Goal: Task Accomplishment & Management: Use online tool/utility

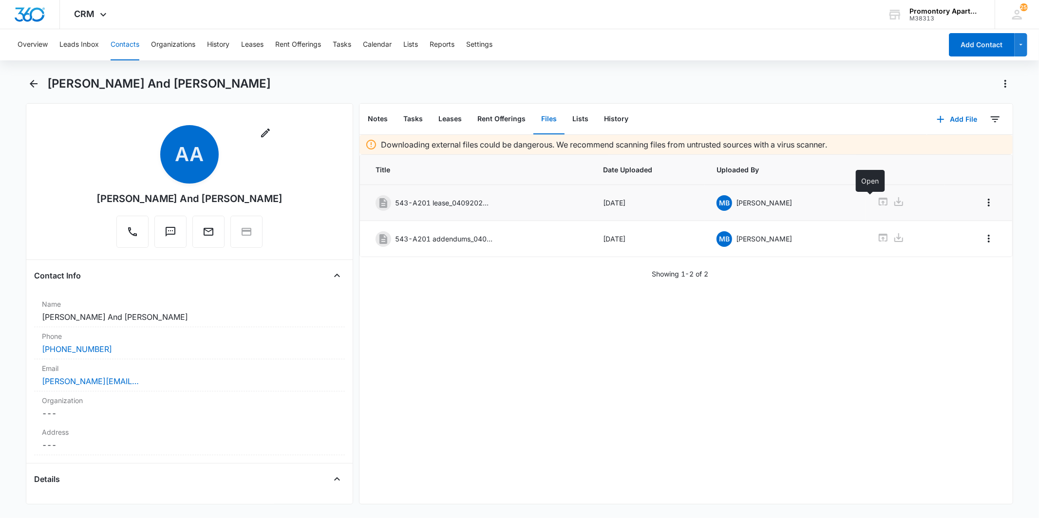
scroll to position [649, 0]
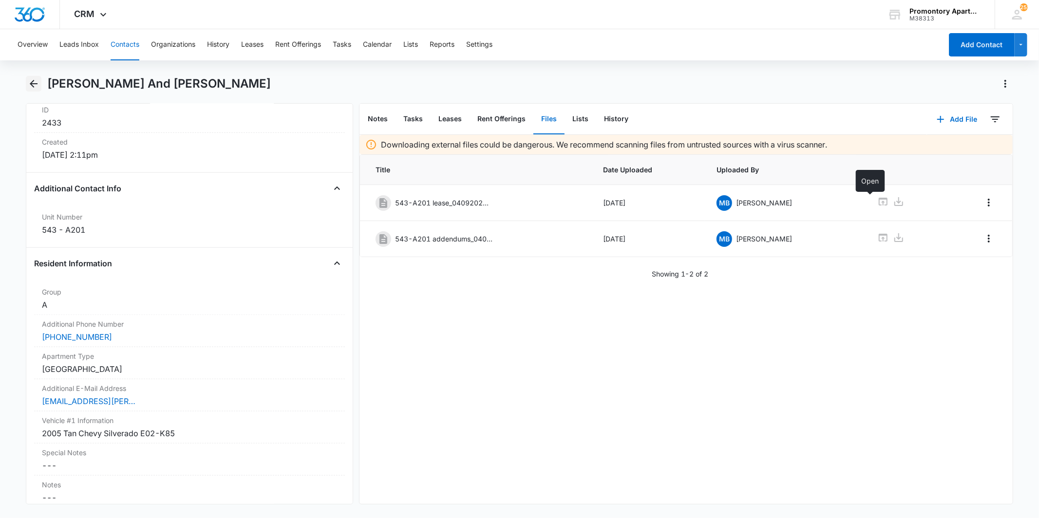
drag, startPoint x: 26, startPoint y: 85, endPoint x: 33, endPoint y: 83, distance: 6.8
click at [28, 84] on button "Back" at bounding box center [33, 84] width 15 height 16
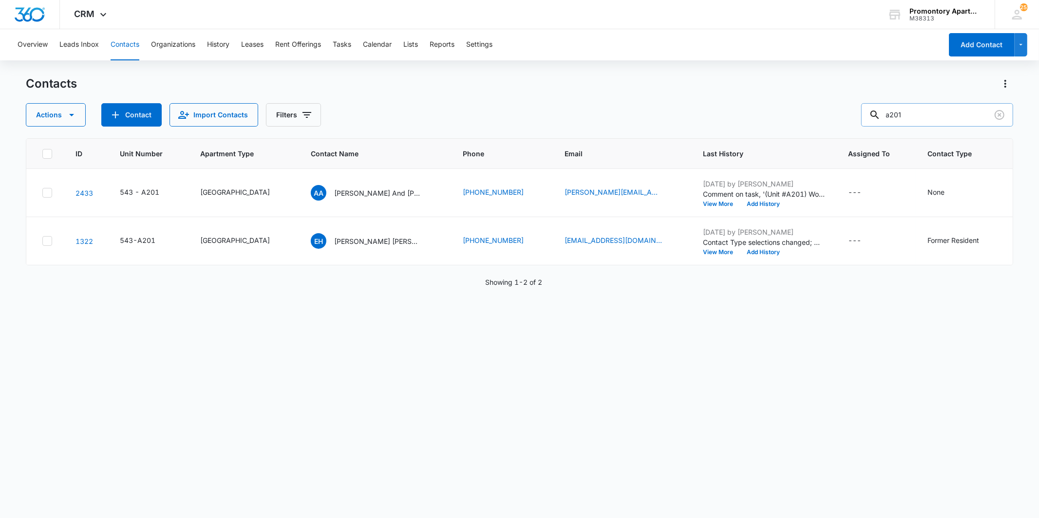
click at [932, 114] on input "a201" at bounding box center [937, 114] width 152 height 23
type input "f101"
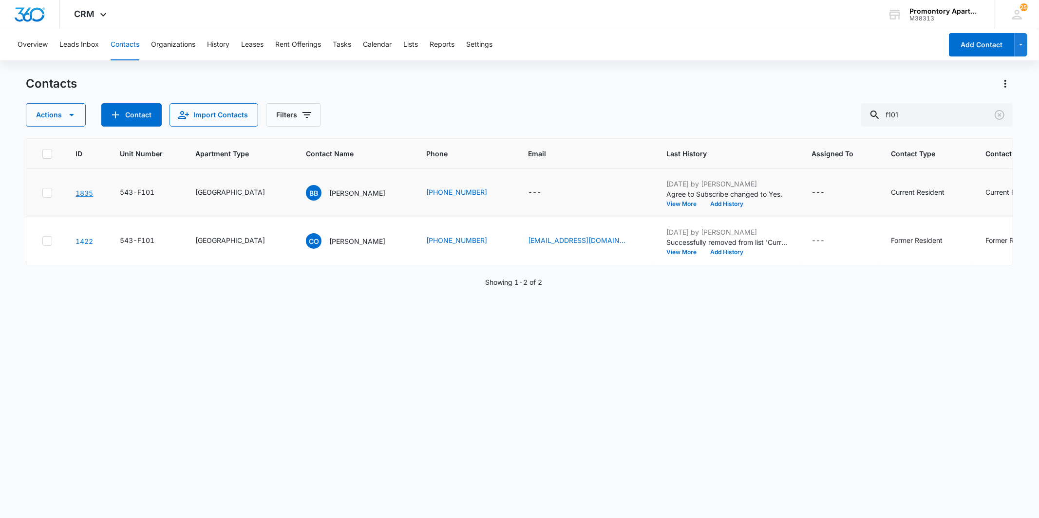
click at [87, 192] on link "1835" at bounding box center [84, 193] width 18 height 8
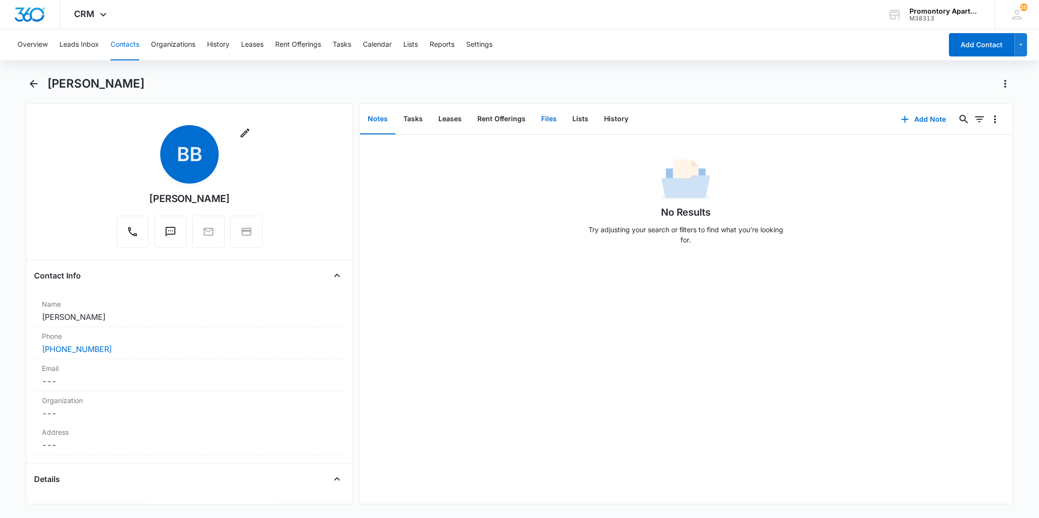
click at [549, 121] on button "Files" at bounding box center [548, 119] width 31 height 30
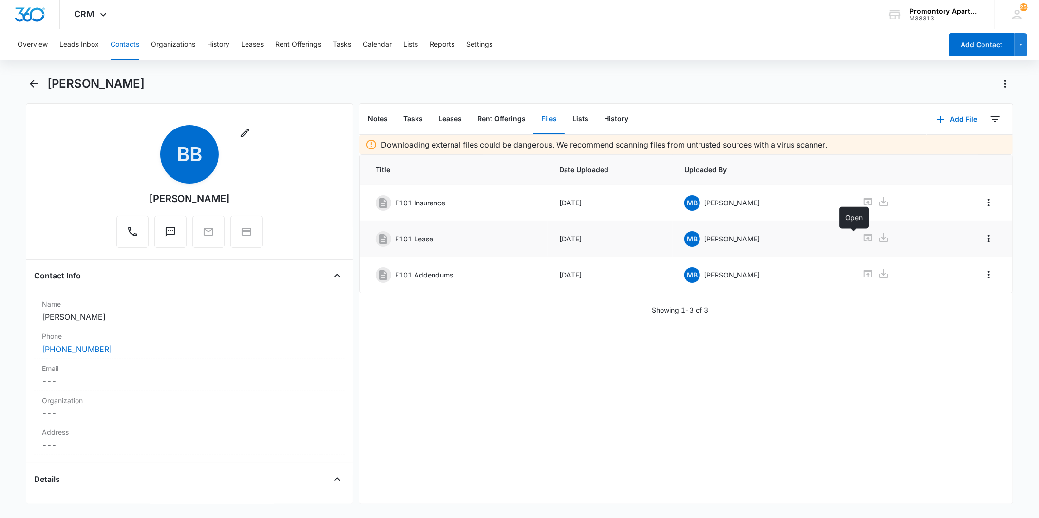
click at [863, 239] on icon at bounding box center [867, 238] width 9 height 8
click at [705, 485] on div "Downloading external files could be dangerous. We recommend scanning files from…" at bounding box center [685, 319] width 653 height 369
